Goal: Task Accomplishment & Management: Complete application form

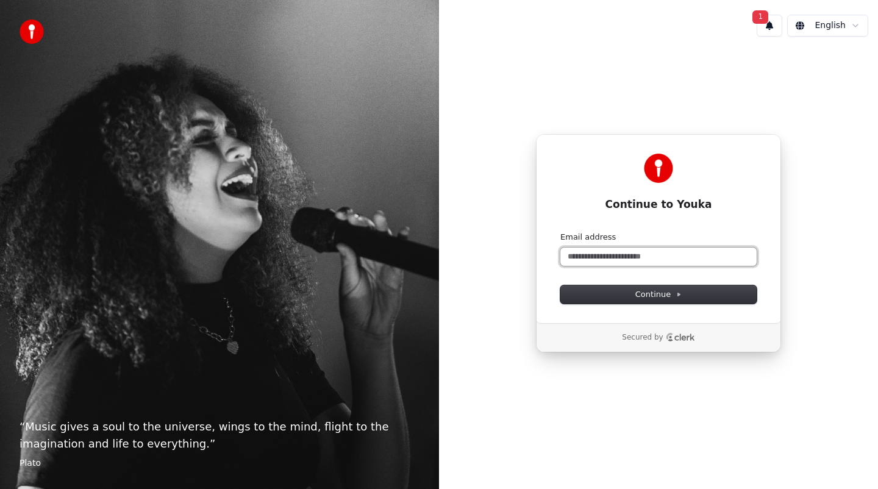
click at [625, 260] on input "Email address" at bounding box center [659, 257] width 196 height 18
click at [631, 259] on input "Email address" at bounding box center [659, 257] width 196 height 18
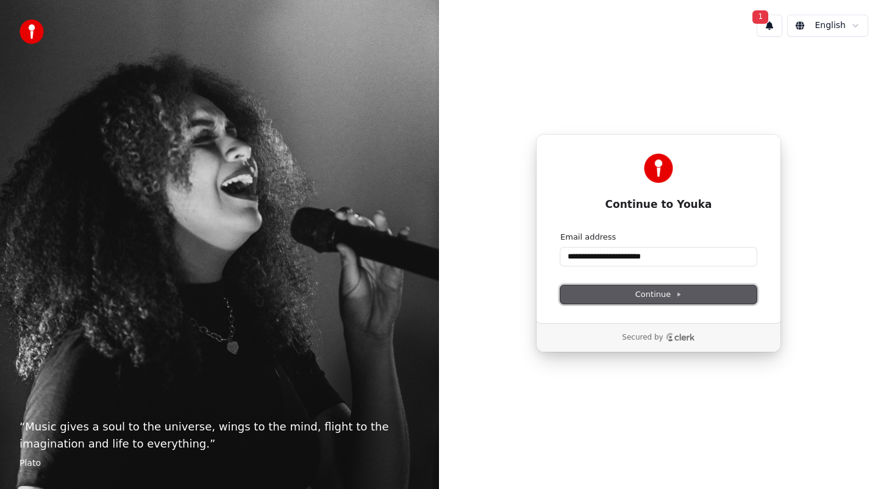
click at [698, 295] on button "Continue" at bounding box center [659, 294] width 196 height 18
type input "**********"
